Goal: Find specific page/section: Find specific page/section

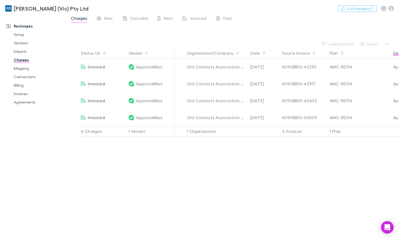
scroll to position [0, 204]
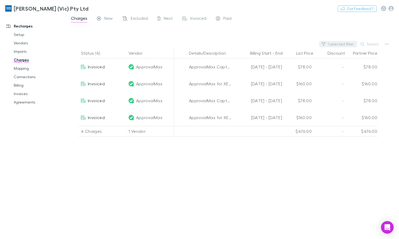
click at [340, 44] on button "1 selected filter" at bounding box center [338, 44] width 38 height 6
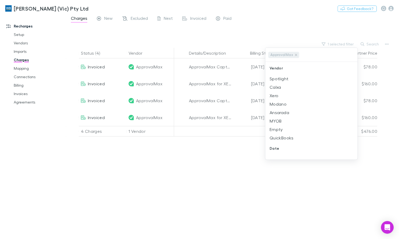
click at [21, 68] on div at bounding box center [199, 119] width 399 height 239
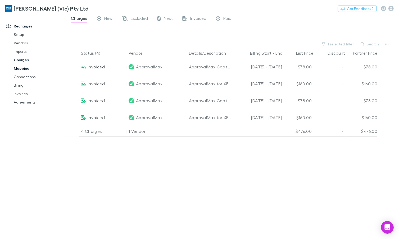
click at [18, 69] on link "Mapping" at bounding box center [38, 68] width 60 height 8
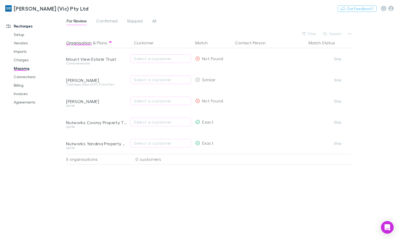
click at [162, 21] on div "For Review Confirmed Skipped All" at bounding box center [232, 22] width 333 height 10
click at [156, 20] on span "All" at bounding box center [154, 21] width 4 height 7
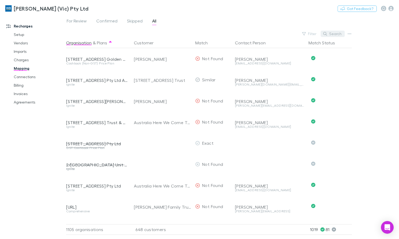
click at [330, 32] on button "Search" at bounding box center [333, 34] width 24 height 6
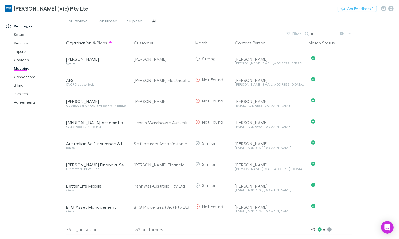
type input "*"
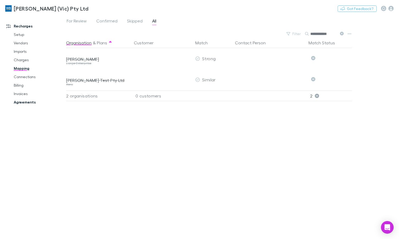
type input "**********"
click at [19, 103] on link "Agreements" at bounding box center [38, 102] width 60 height 8
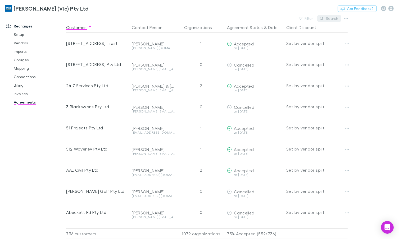
click at [335, 21] on button "Search" at bounding box center [329, 18] width 24 height 6
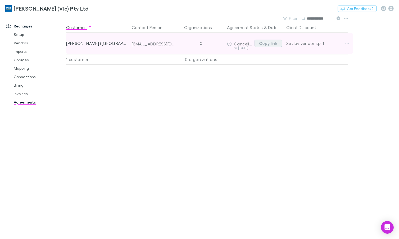
type input "**********"
click at [266, 43] on button "Copy link" at bounding box center [268, 43] width 28 height 7
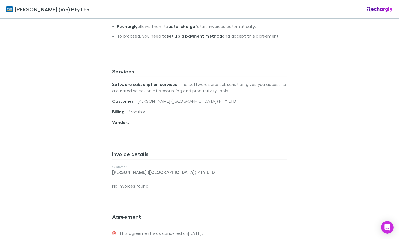
scroll to position [126, 0]
